Goal: Information Seeking & Learning: Learn about a topic

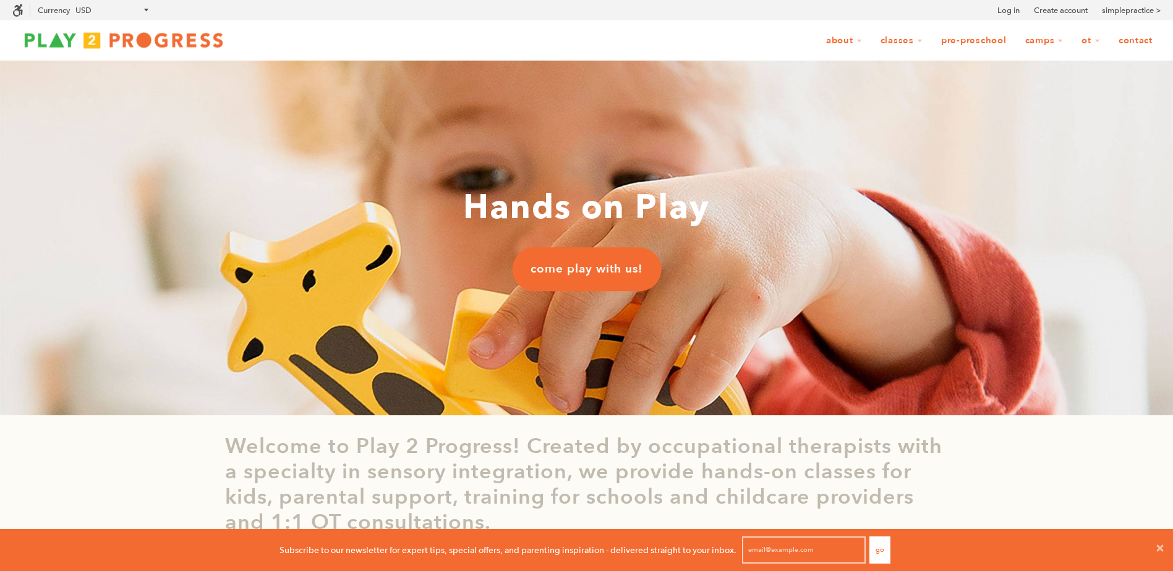
click at [1128, 38] on link "Contact" at bounding box center [1135, 40] width 50 height 23
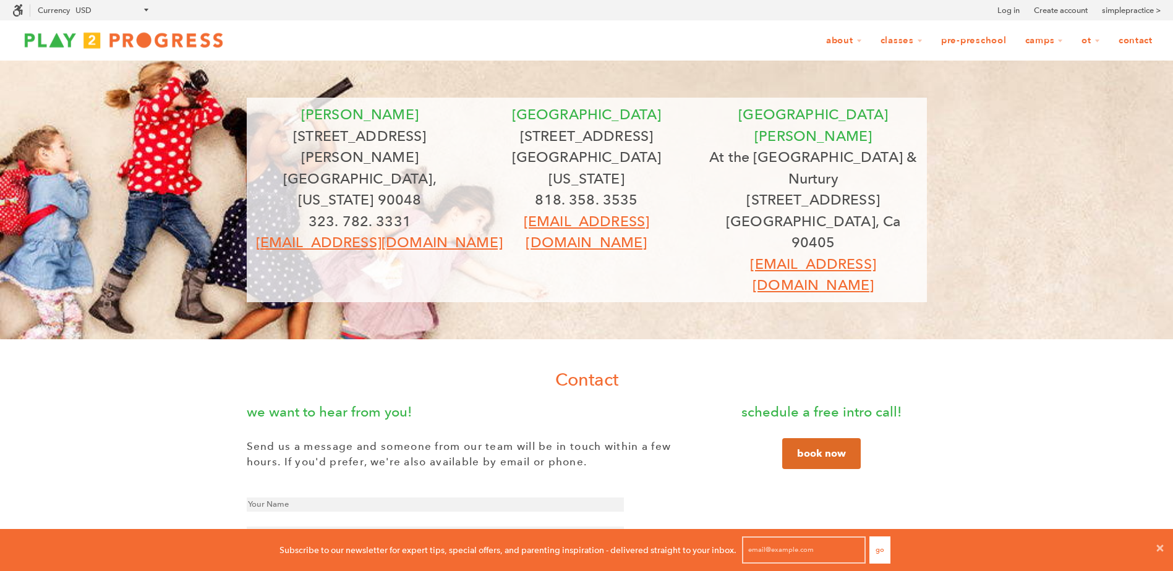
scroll to position [1, 10]
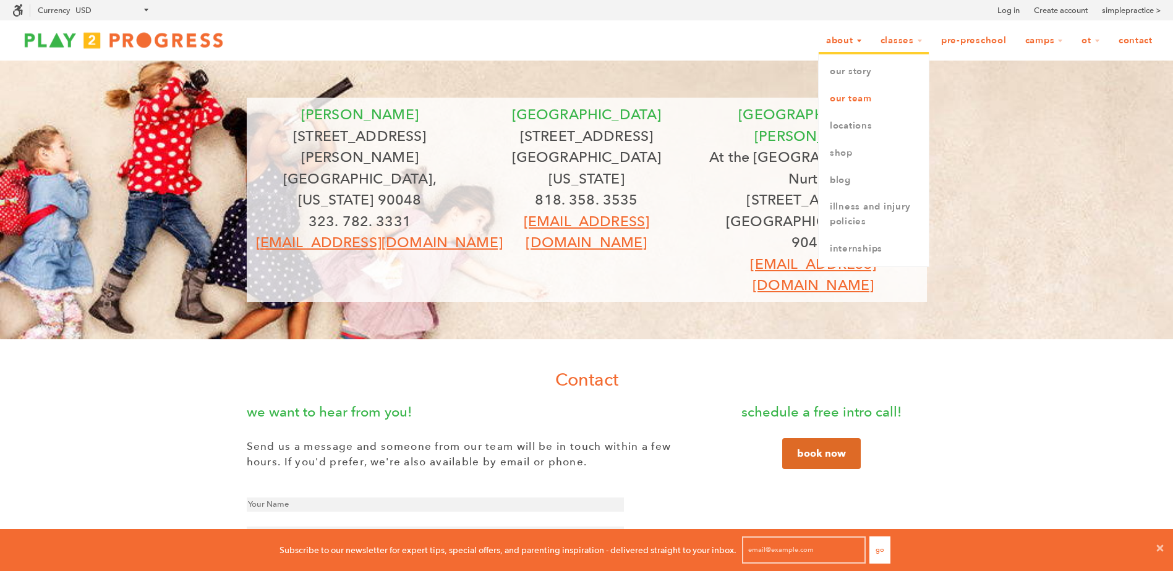
click at [856, 101] on link "Our Team" at bounding box center [874, 98] width 110 height 27
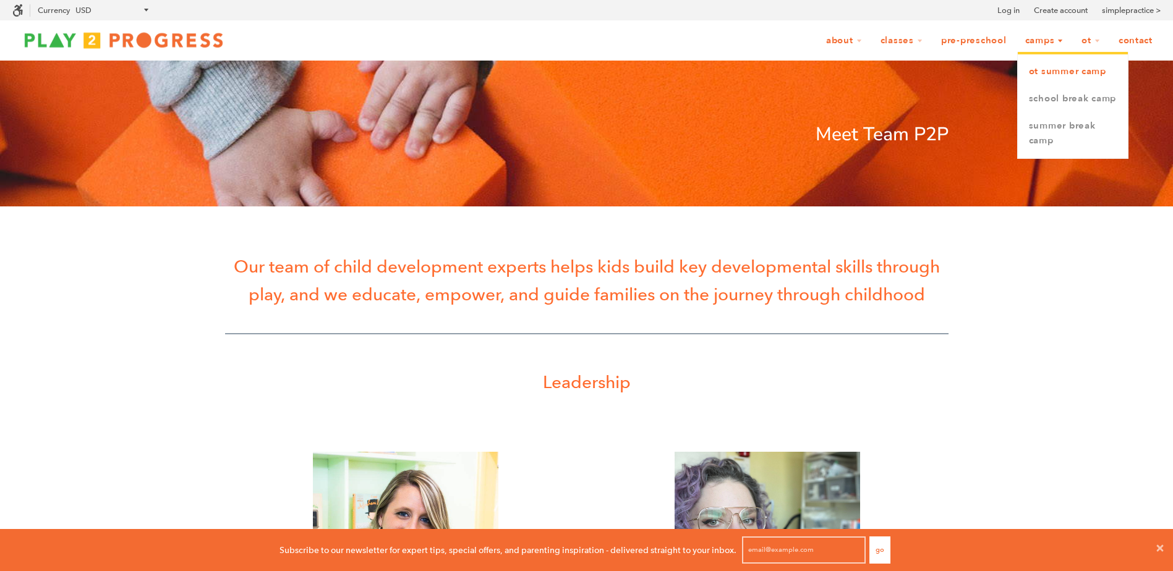
click at [1050, 69] on link "OT Summer Camp" at bounding box center [1073, 71] width 110 height 27
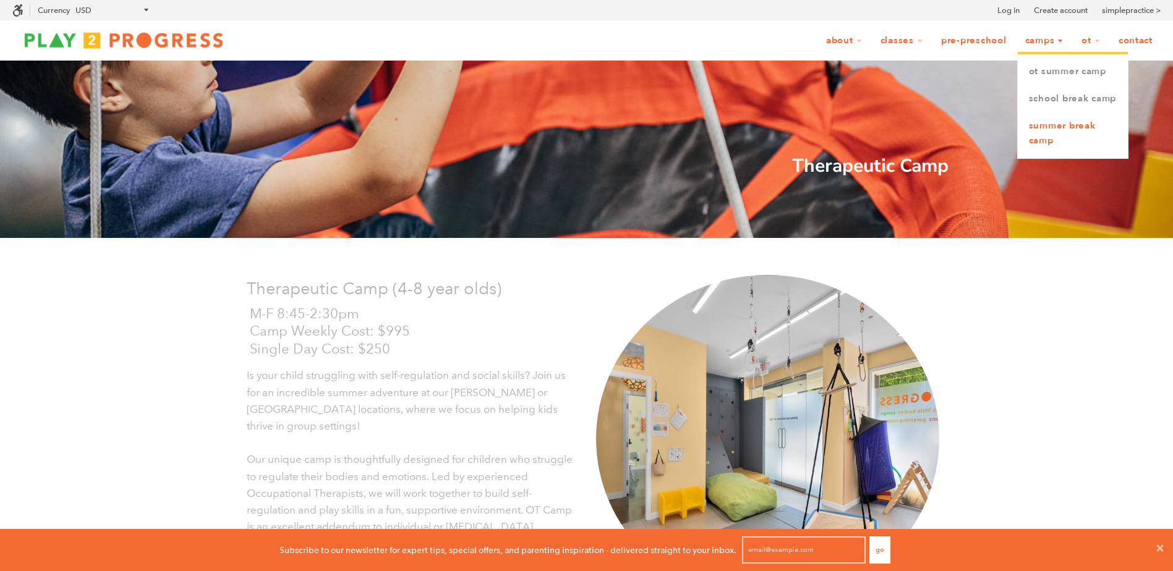
click at [1052, 140] on link "Summer Break Camp" at bounding box center [1073, 134] width 110 height 42
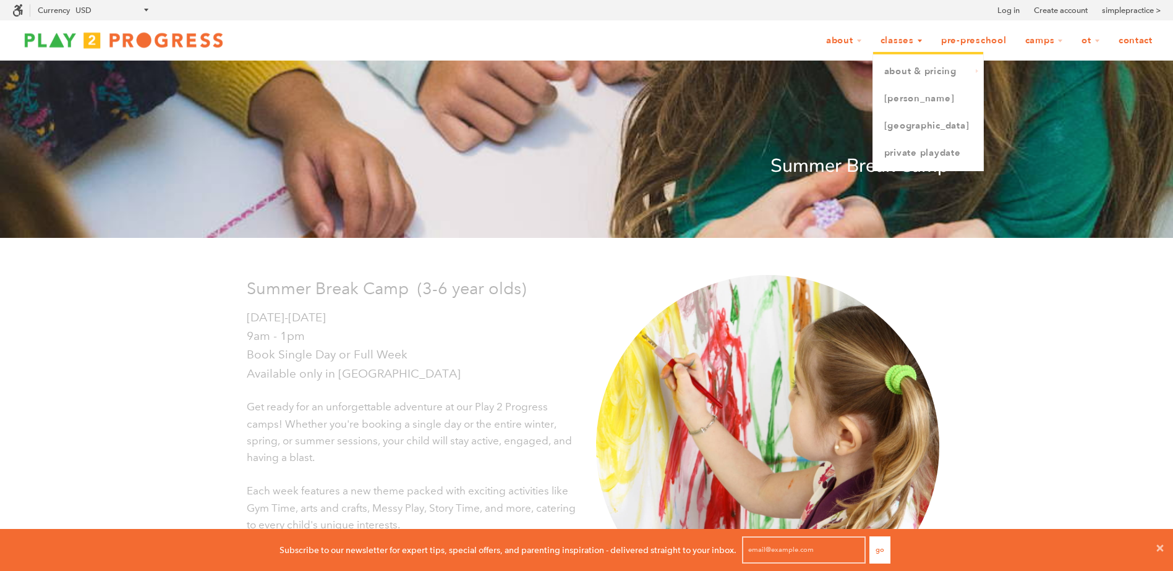
click at [920, 40] on link "Classes" at bounding box center [901, 40] width 58 height 23
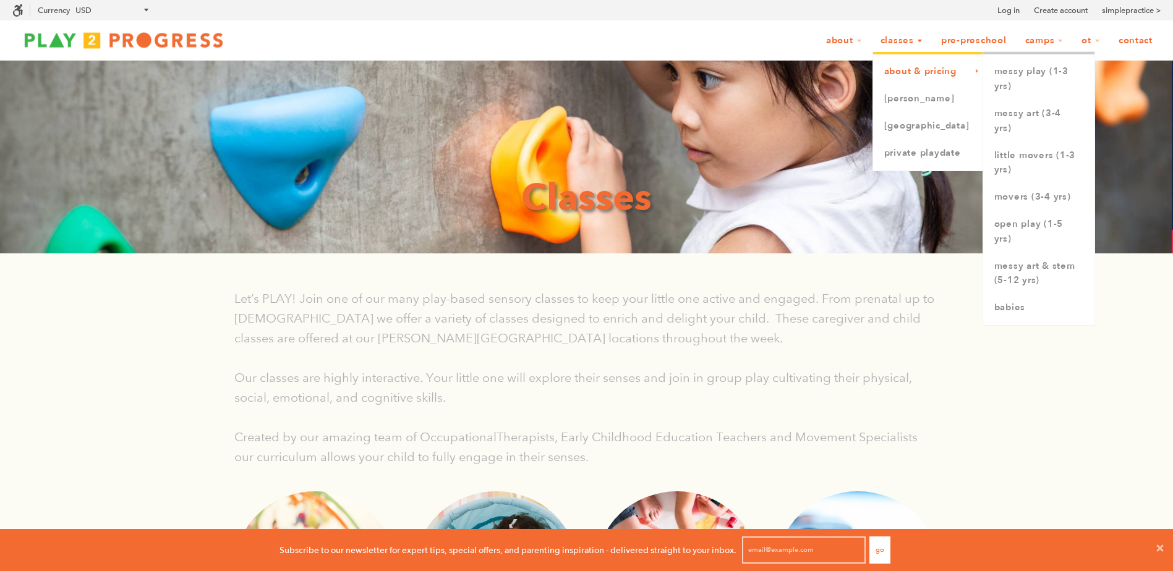
click at [907, 69] on link "About & Pricing" at bounding box center [928, 71] width 110 height 27
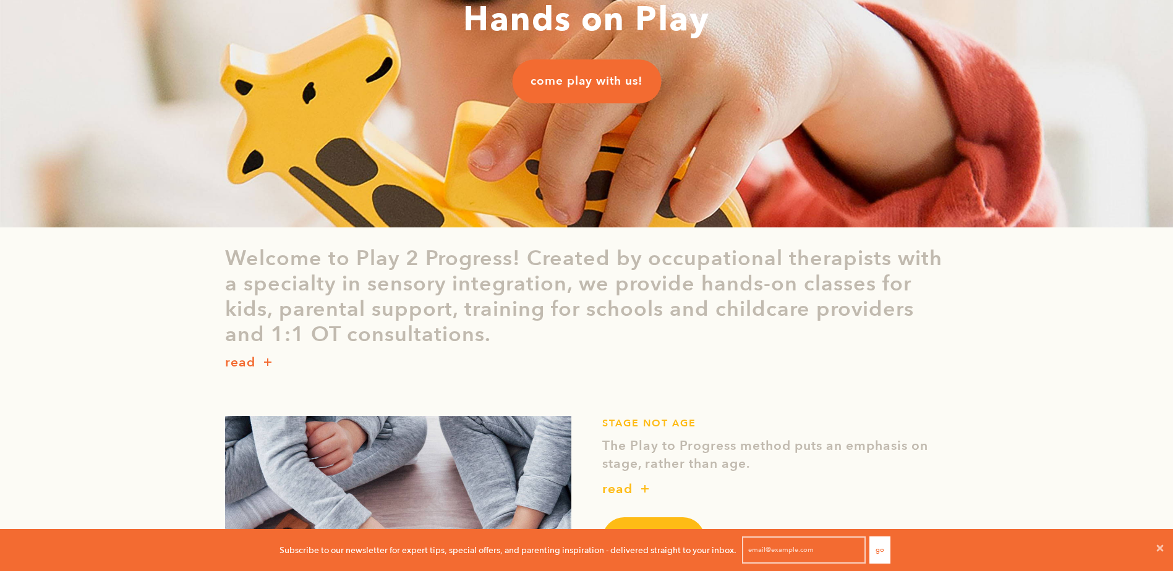
scroll to position [198, 0]
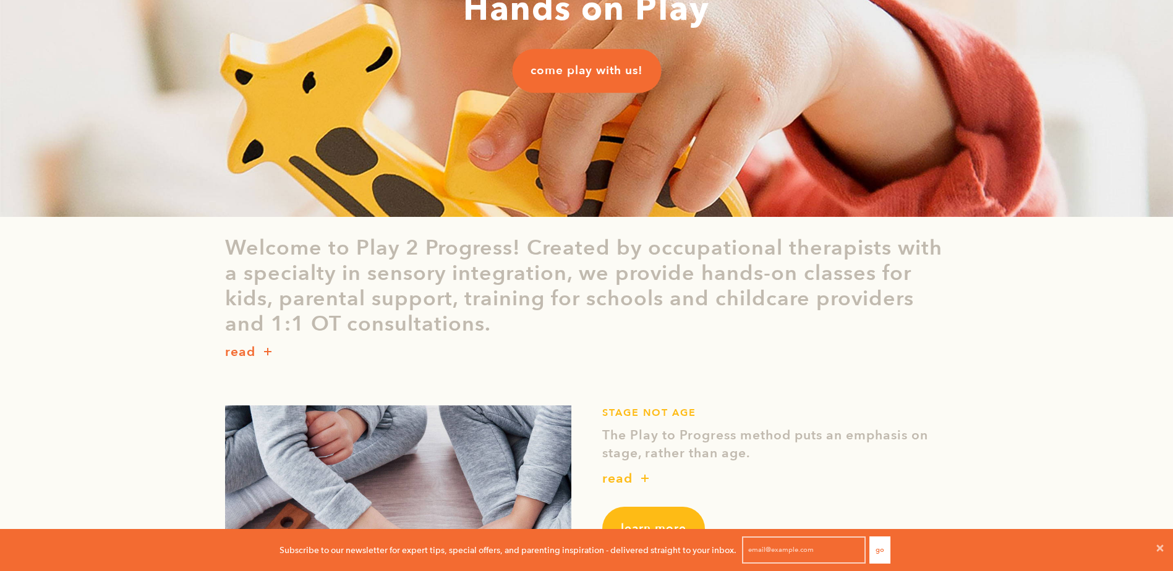
click at [242, 351] on p "read" at bounding box center [240, 353] width 30 height 20
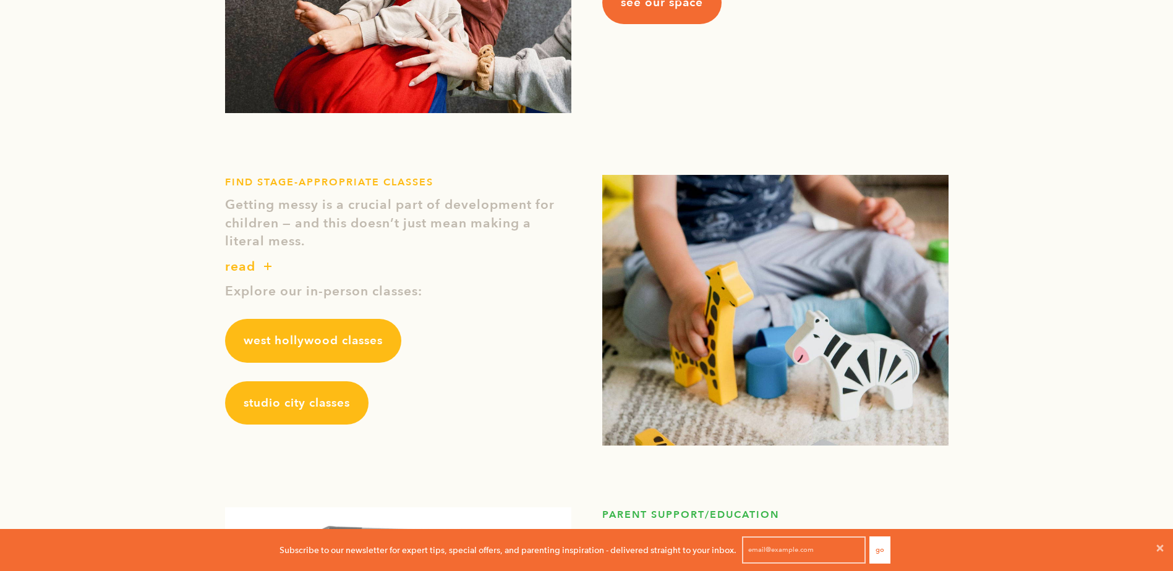
scroll to position [1595, 0]
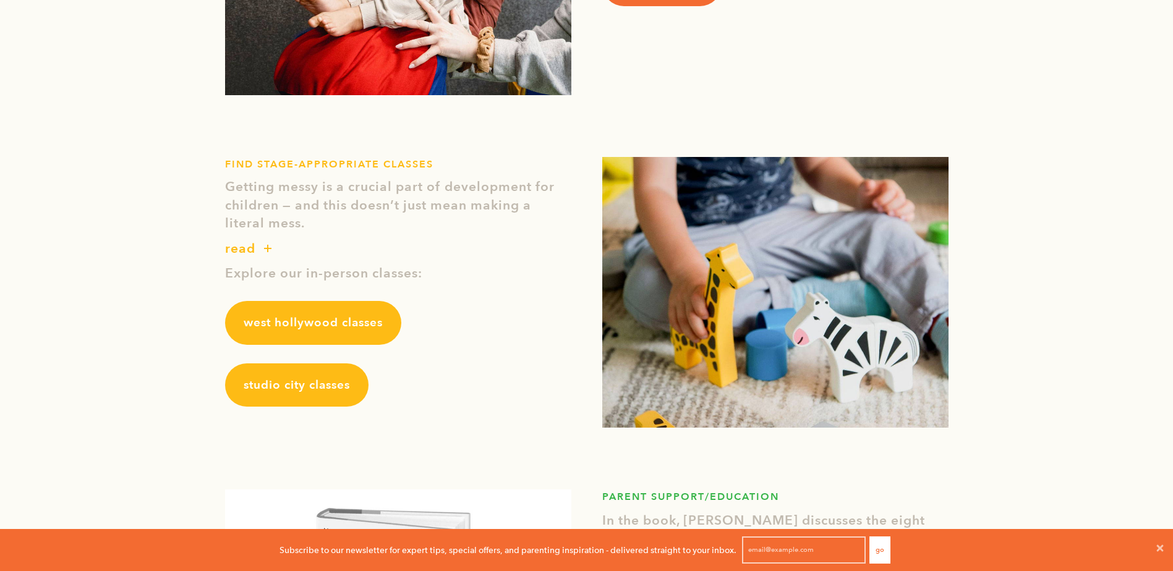
click at [288, 385] on span "studio city classes" at bounding box center [297, 385] width 106 height 16
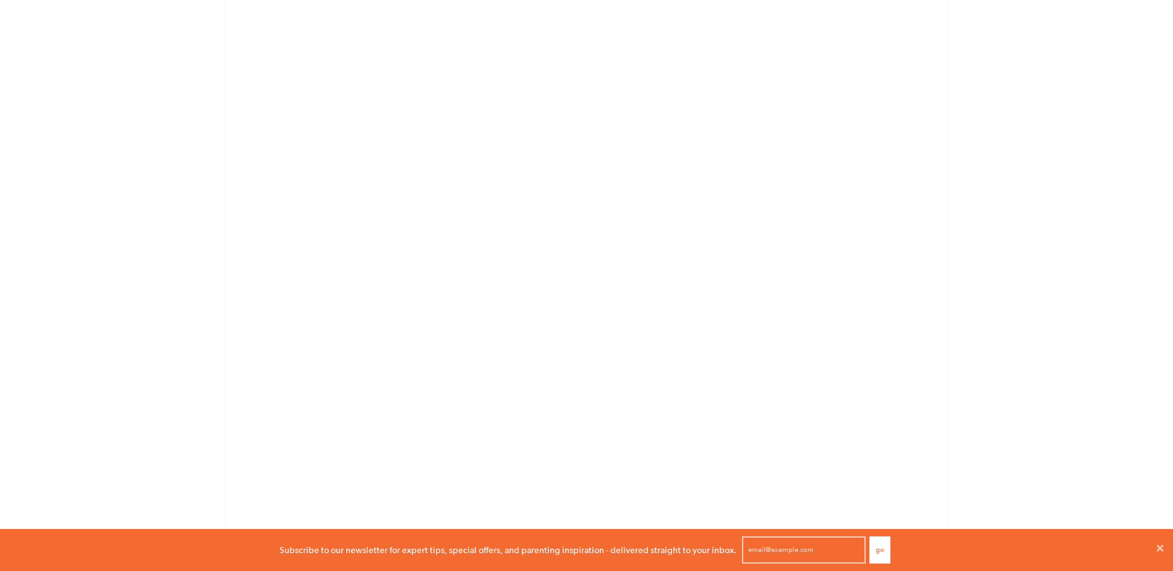
scroll to position [957, 0]
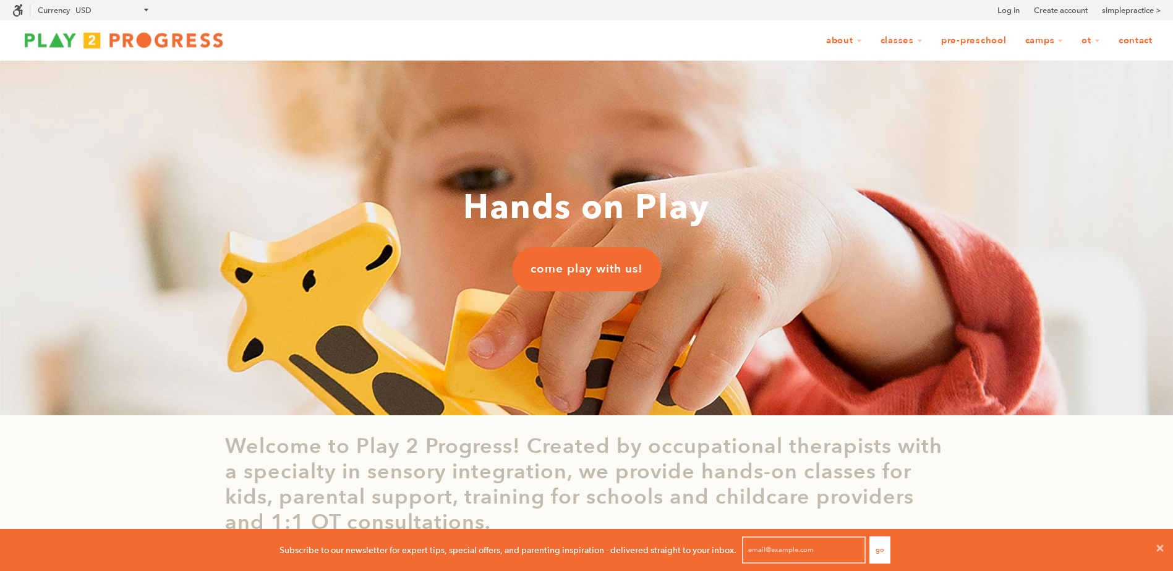
scroll to position [1, 10]
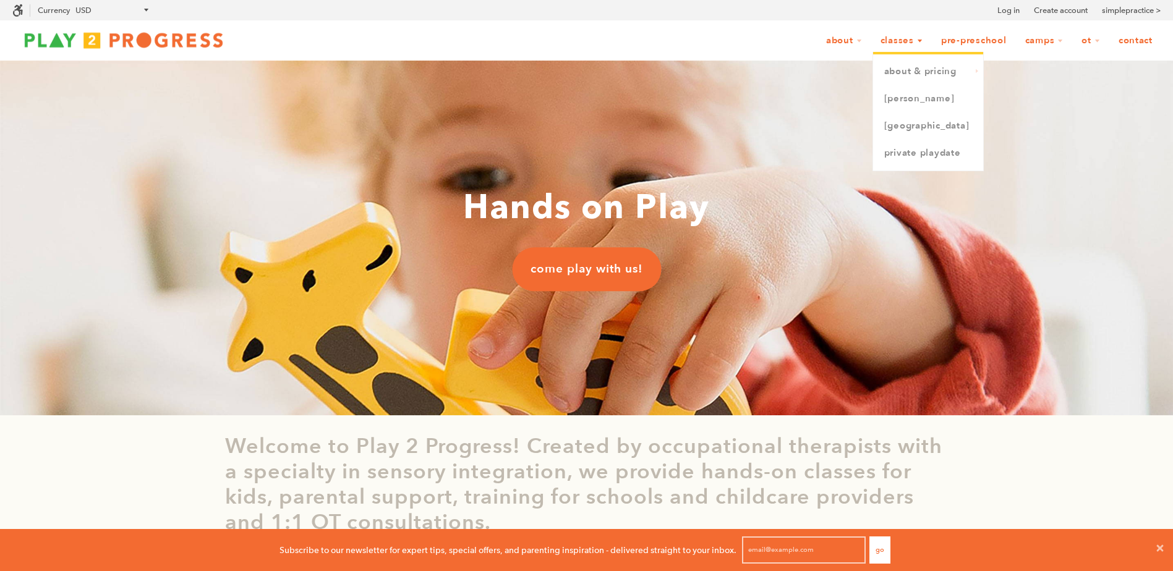
click at [911, 41] on link "Classes" at bounding box center [901, 40] width 58 height 23
